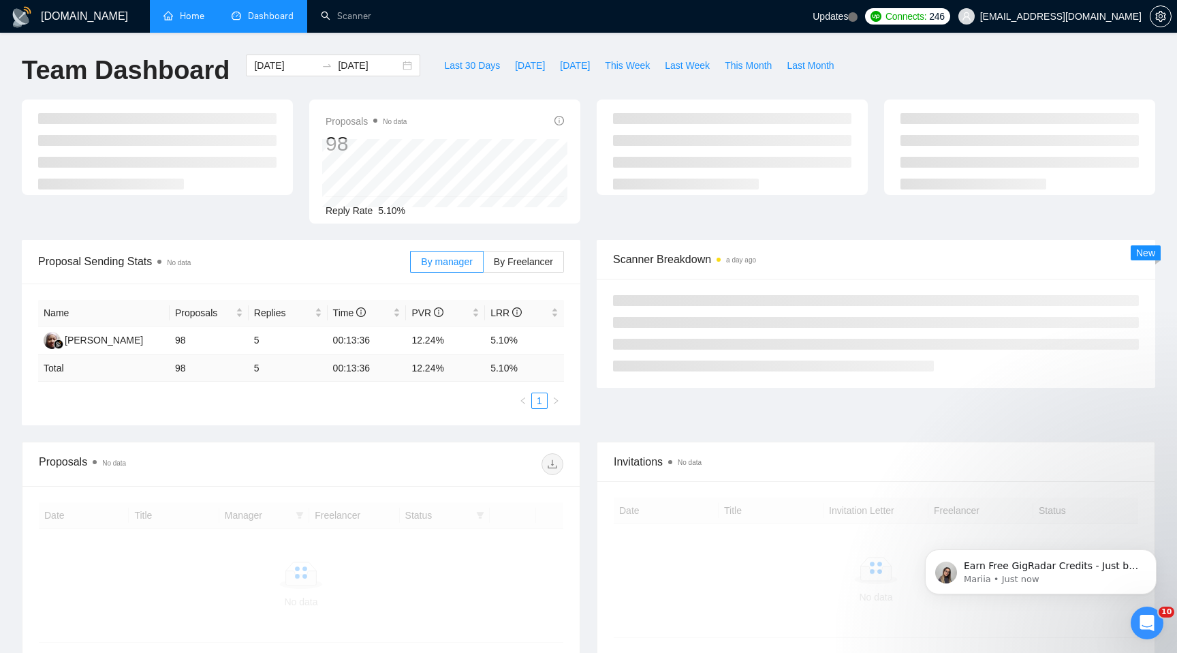
click at [188, 22] on link "Home" at bounding box center [183, 16] width 41 height 12
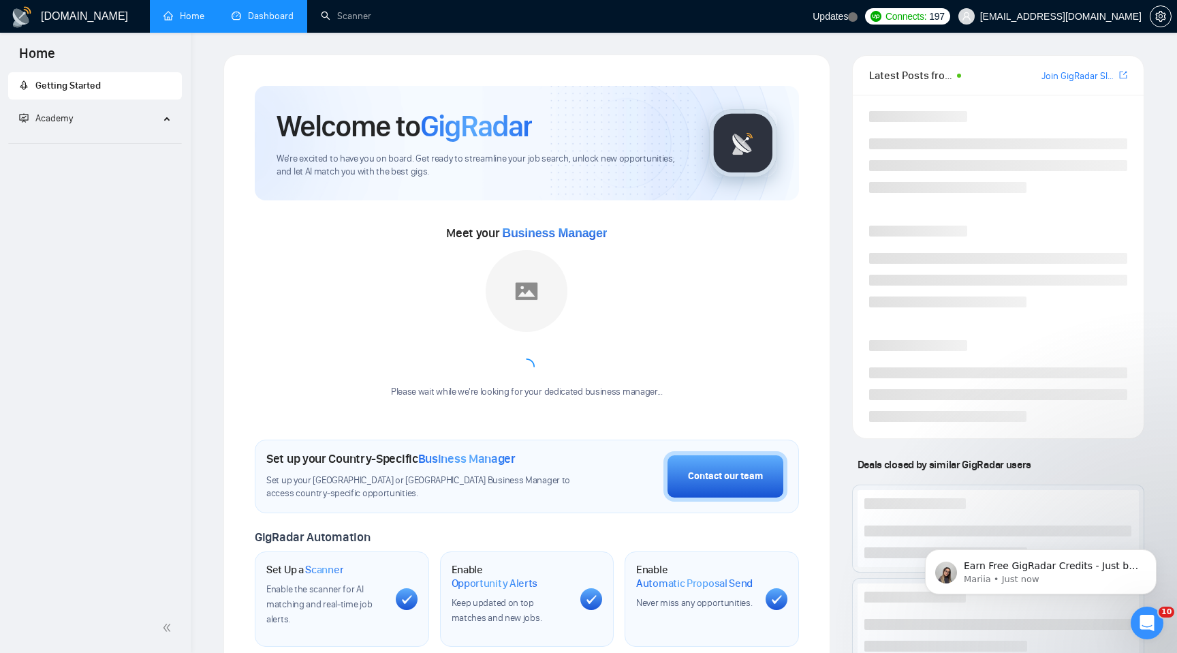
click at [270, 20] on link "Dashboard" at bounding box center [263, 16] width 62 height 12
